Goal: Task Accomplishment & Management: Use online tool/utility

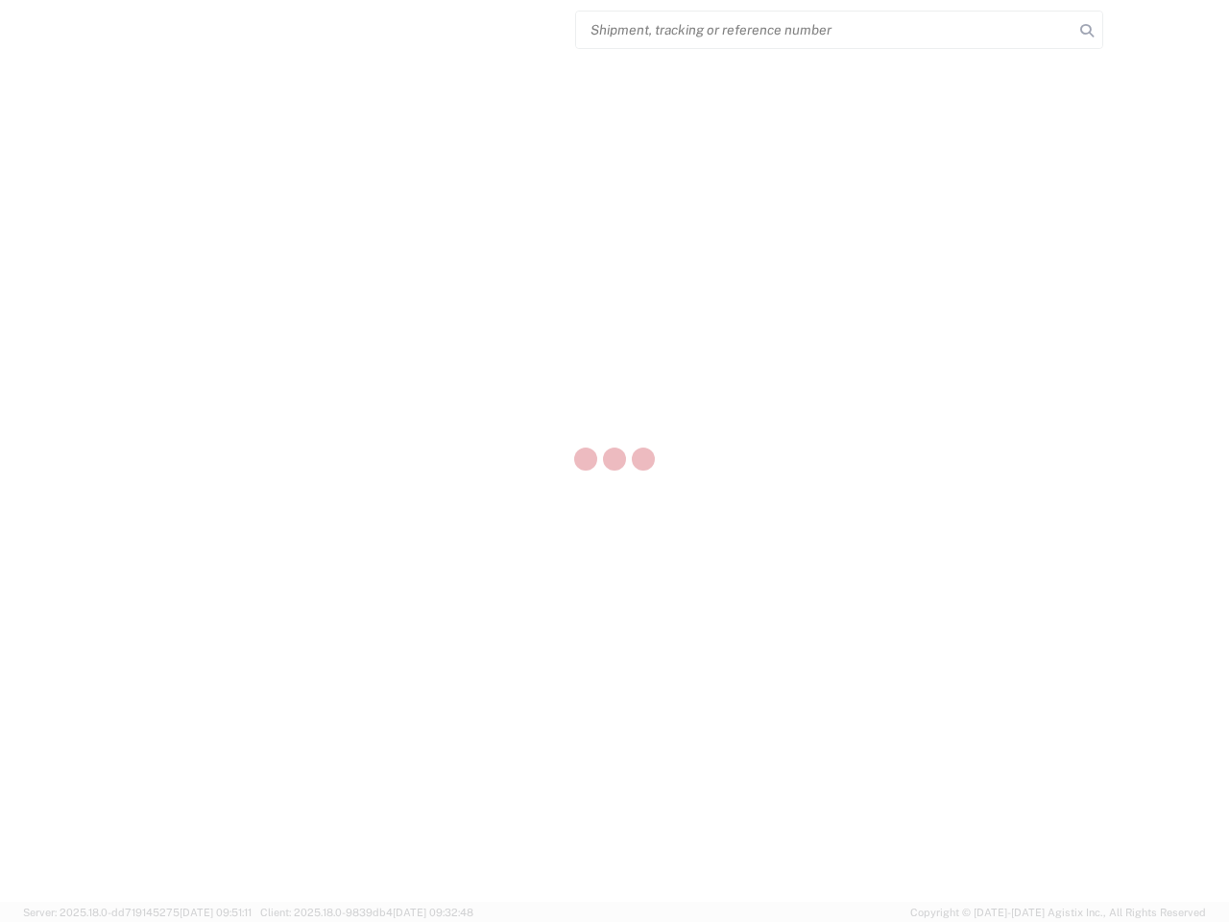
select select "US"
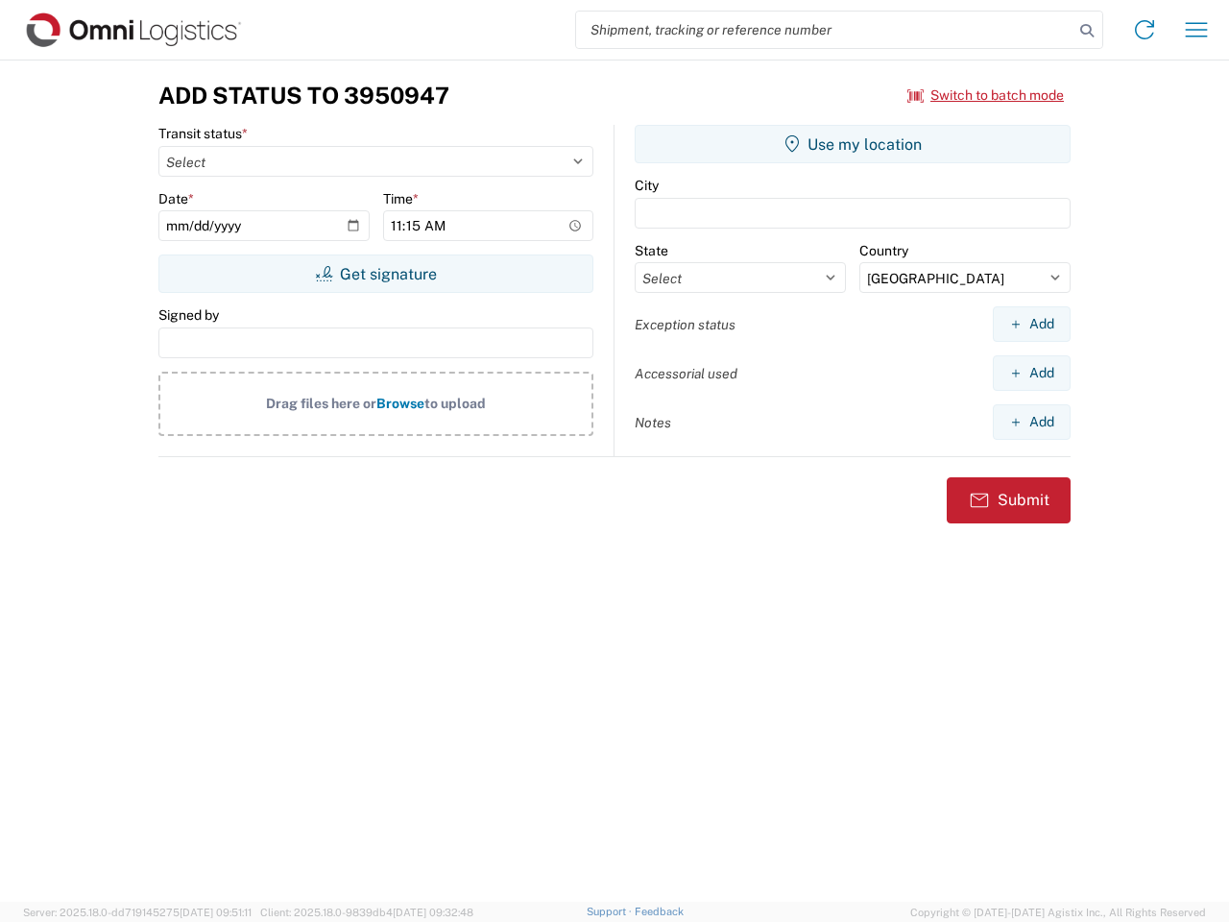
click at [825, 30] on input "search" at bounding box center [824, 30] width 497 height 36
click at [1087, 31] on icon at bounding box center [1087, 30] width 27 height 27
click at [1145, 30] on icon at bounding box center [1144, 29] width 31 height 31
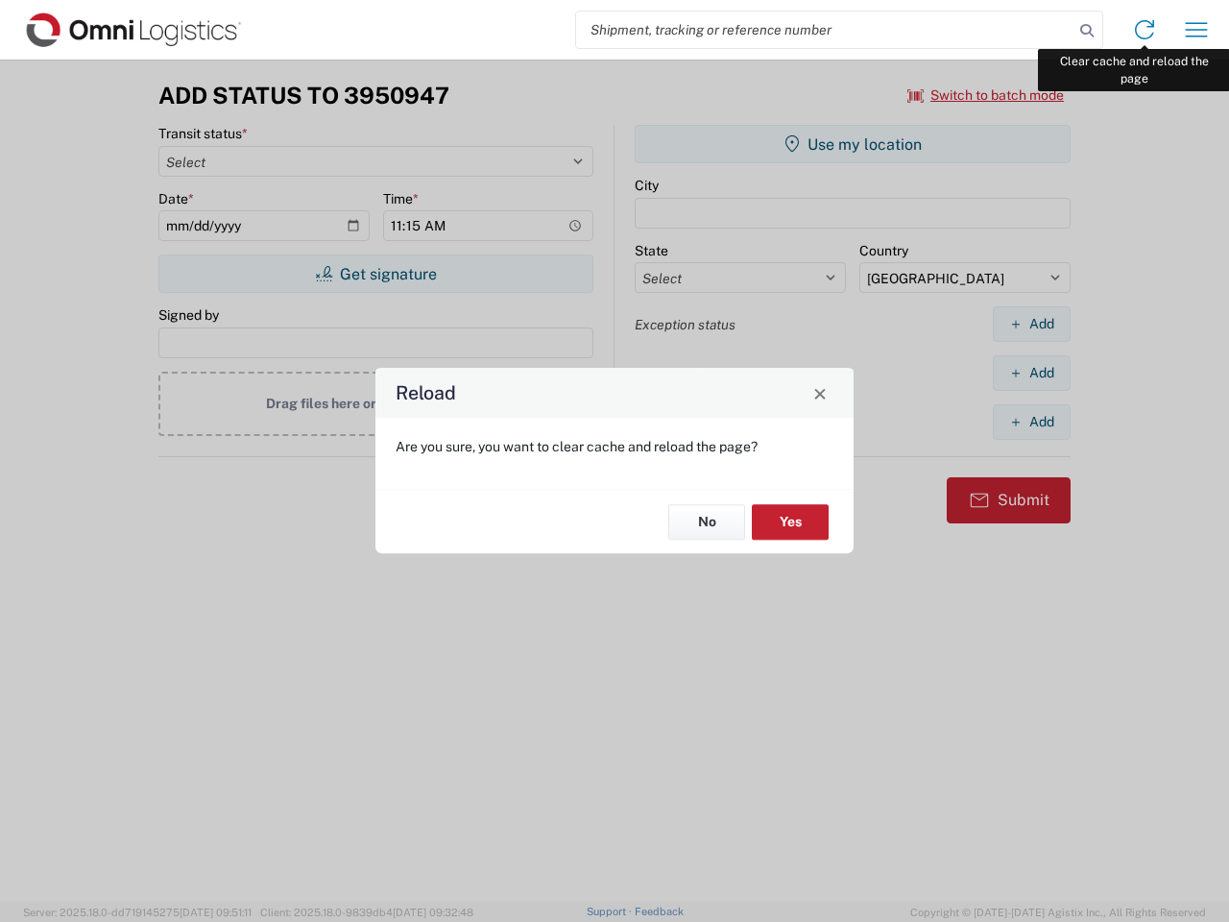
click at [1196, 30] on div "Reload Are you sure, you want to clear cache and reload the page? No Yes" at bounding box center [614, 461] width 1229 height 922
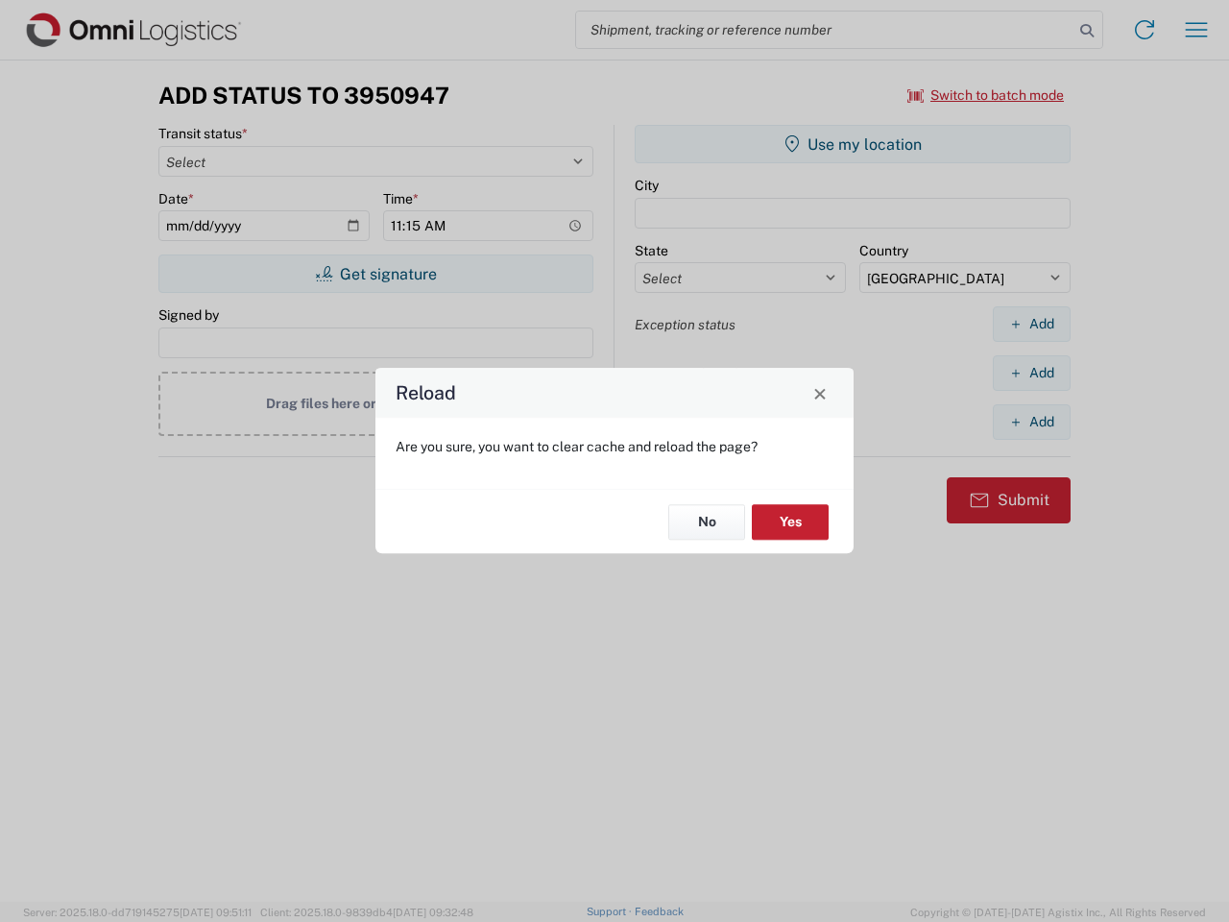
click at [986, 95] on div "Reload Are you sure, you want to clear cache and reload the page? No Yes" at bounding box center [614, 461] width 1229 height 922
click at [375, 274] on div "Reload Are you sure, you want to clear cache and reload the page? No Yes" at bounding box center [614, 461] width 1229 height 922
click at [853, 144] on div "Reload Are you sure, you want to clear cache and reload the page? No Yes" at bounding box center [614, 461] width 1229 height 922
click at [1031, 324] on div "Reload Are you sure, you want to clear cache and reload the page? No Yes" at bounding box center [614, 461] width 1229 height 922
click at [1031, 373] on div "Reload Are you sure, you want to clear cache and reload the page? No Yes" at bounding box center [614, 461] width 1229 height 922
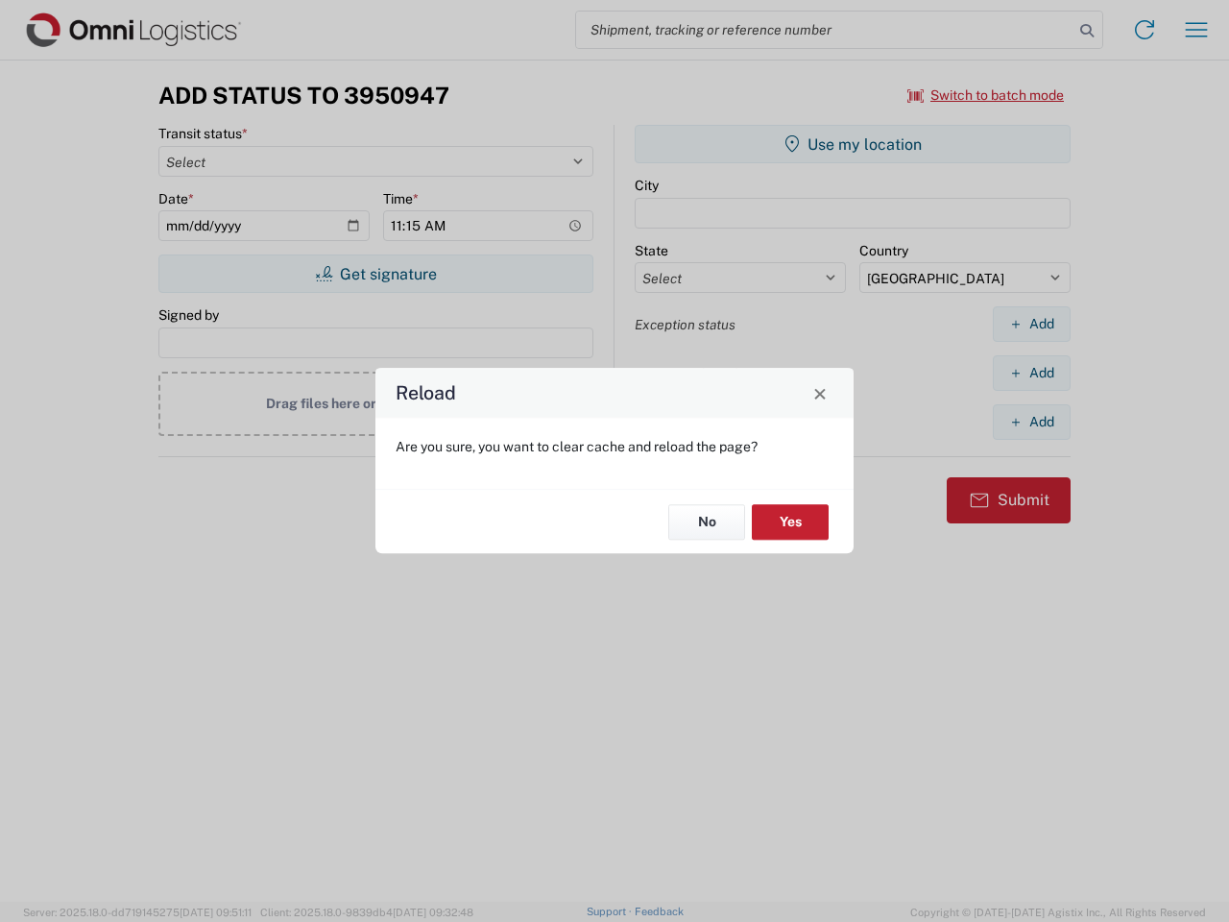
click at [1031, 422] on div "Reload Are you sure, you want to clear cache and reload the page? No Yes" at bounding box center [614, 461] width 1229 height 922
